Goal: Transaction & Acquisition: Subscribe to service/newsletter

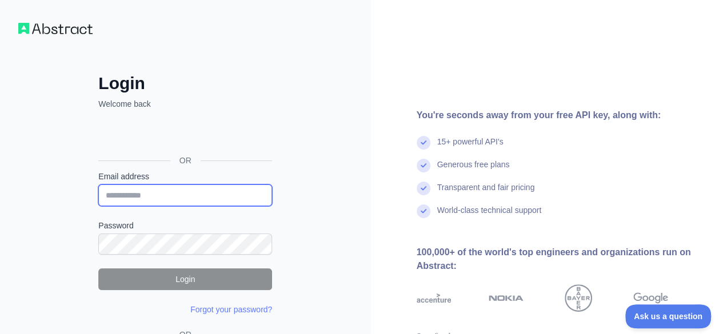
click at [173, 195] on input "Email address" at bounding box center [185, 196] width 174 height 22
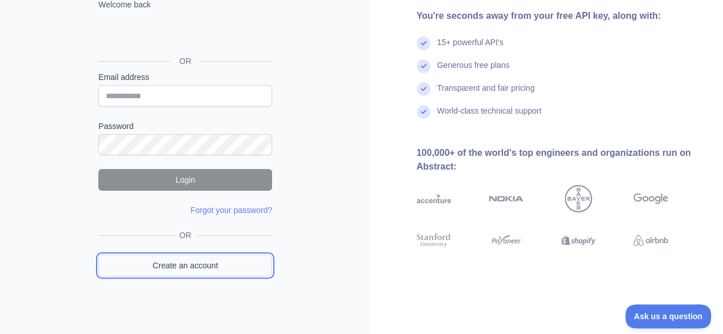
click at [205, 264] on link "Create an account" at bounding box center [185, 266] width 174 height 22
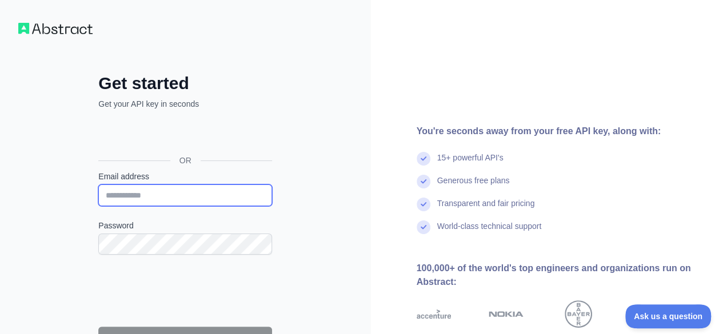
click at [213, 198] on input "Email address" at bounding box center [185, 196] width 174 height 22
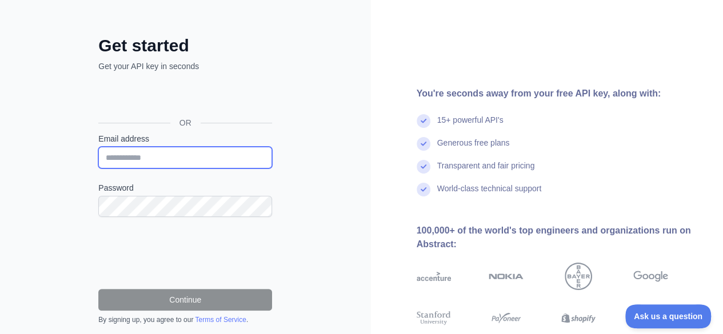
scroll to position [38, 0]
click at [210, 153] on input "Email address" at bounding box center [185, 157] width 174 height 22
type input "**********"
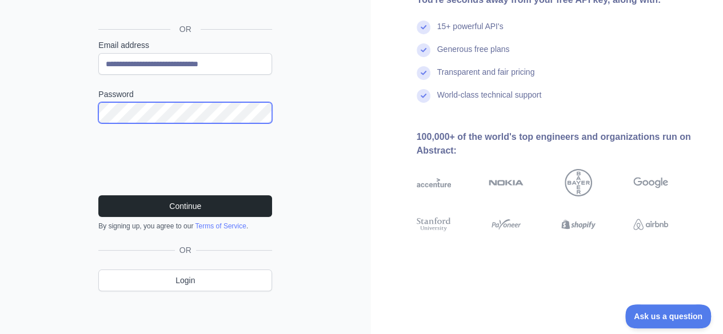
scroll to position [132, 0]
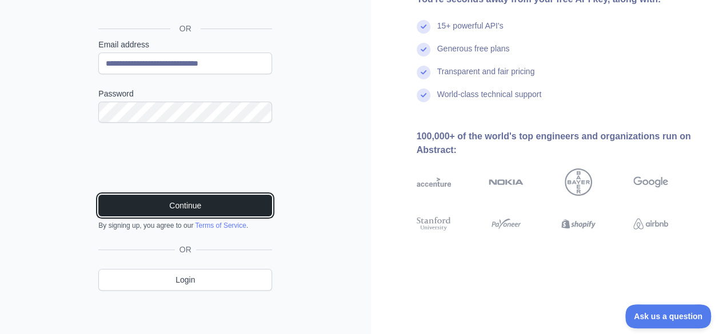
click at [157, 197] on button "Continue" at bounding box center [185, 206] width 174 height 22
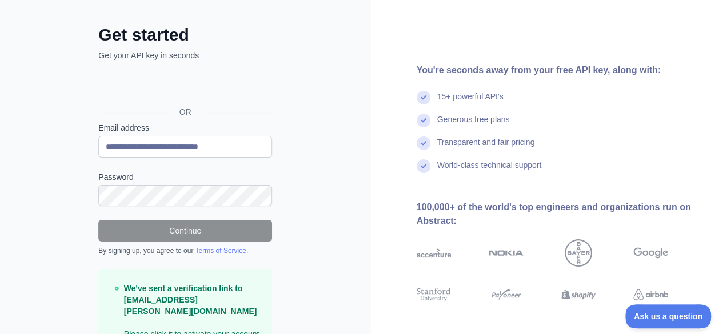
scroll to position [48, 0]
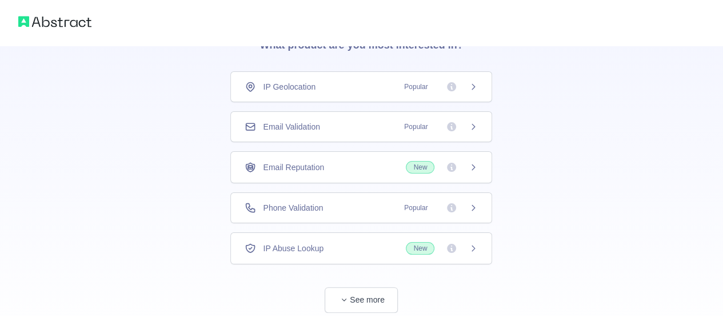
scroll to position [82, 0]
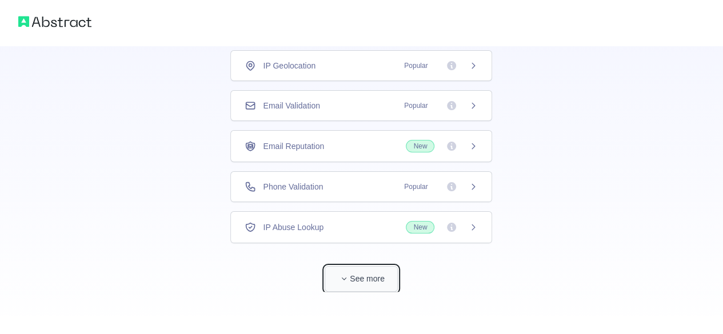
click at [356, 268] on button "See more" at bounding box center [361, 279] width 73 height 26
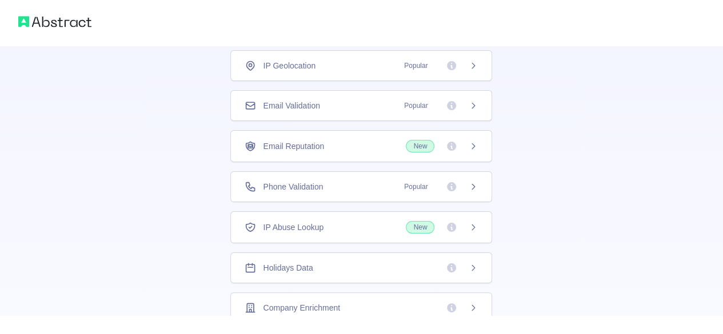
scroll to position [38, 0]
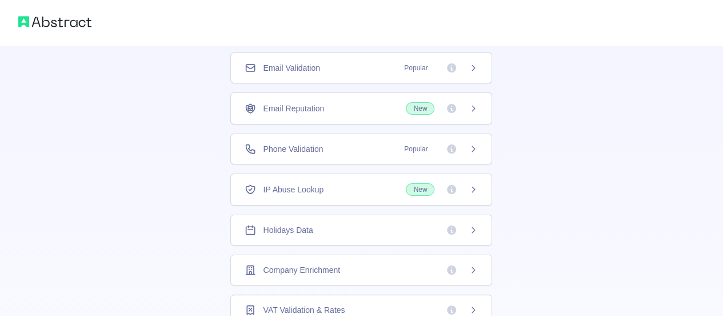
click at [322, 268] on span "Company Enrichment" at bounding box center [301, 270] width 77 height 11
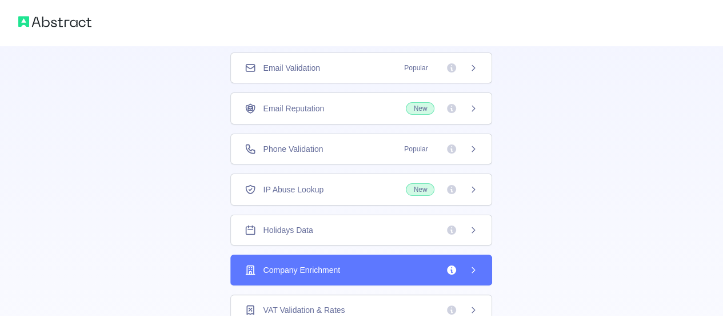
scroll to position [262, 0]
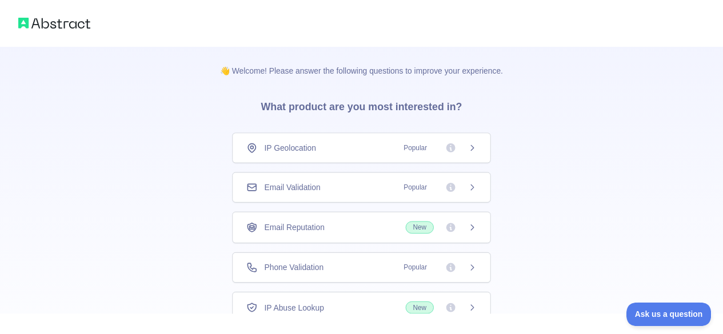
scroll to position [82, 0]
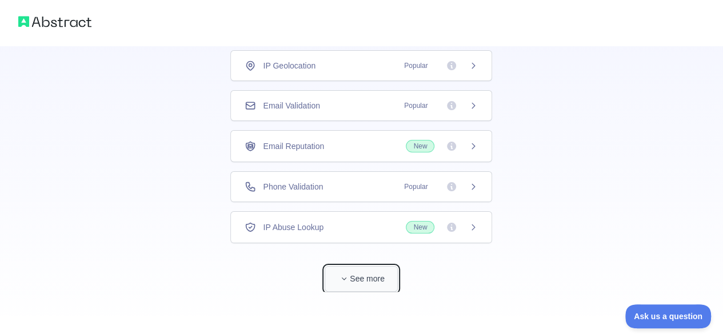
click at [349, 282] on button "See more" at bounding box center [361, 279] width 73 height 26
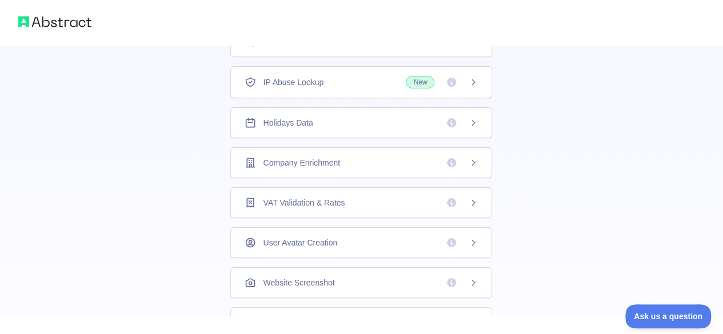
scroll to position [223, 0]
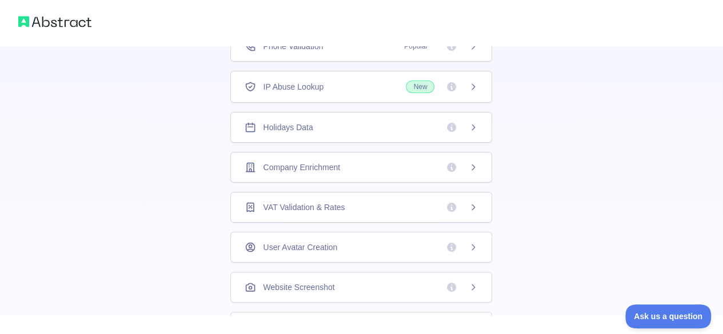
click at [447, 163] on icon at bounding box center [451, 167] width 9 height 9
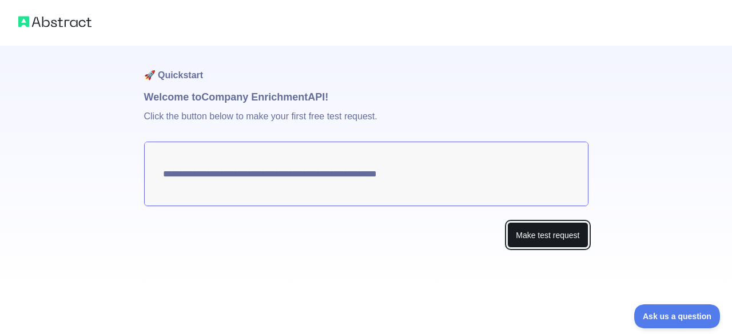
click at [517, 242] on button "Make test request" at bounding box center [547, 235] width 81 height 26
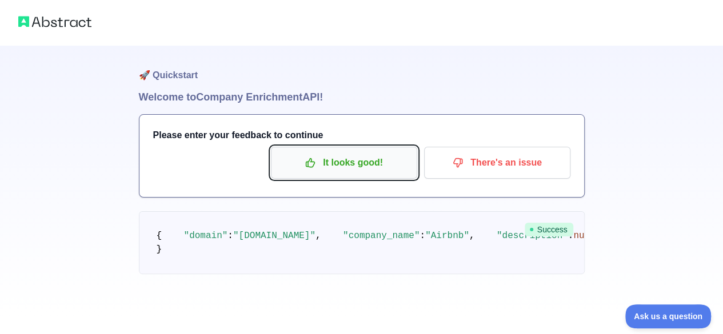
click at [354, 151] on button "It looks good!" at bounding box center [344, 163] width 146 height 32
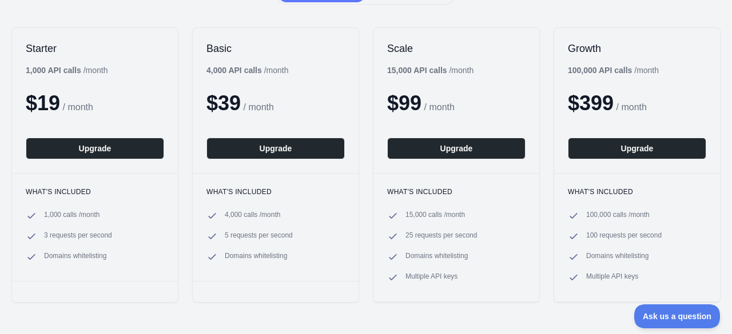
click at [366, 192] on div "Starter 1,000 API calls / month $ 19 / month Upgrade What's included 1,000 call…" at bounding box center [366, 165] width 732 height 298
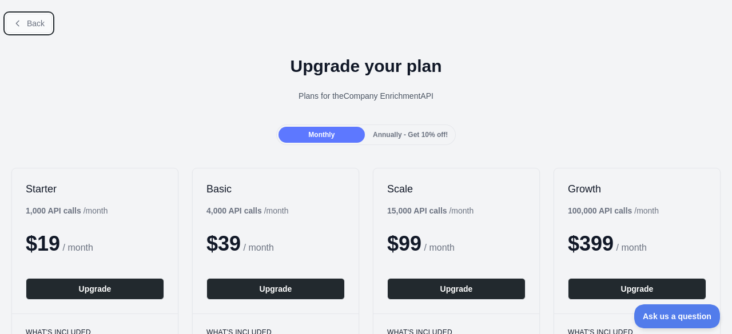
click at [30, 29] on button "Back" at bounding box center [29, 23] width 46 height 19
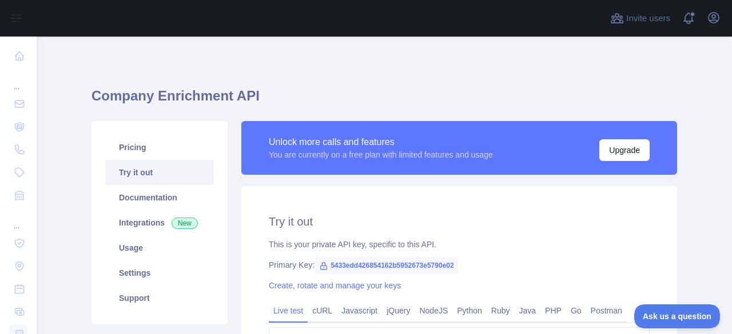
scroll to position [173, 0]
